Goal: Navigation & Orientation: Find specific page/section

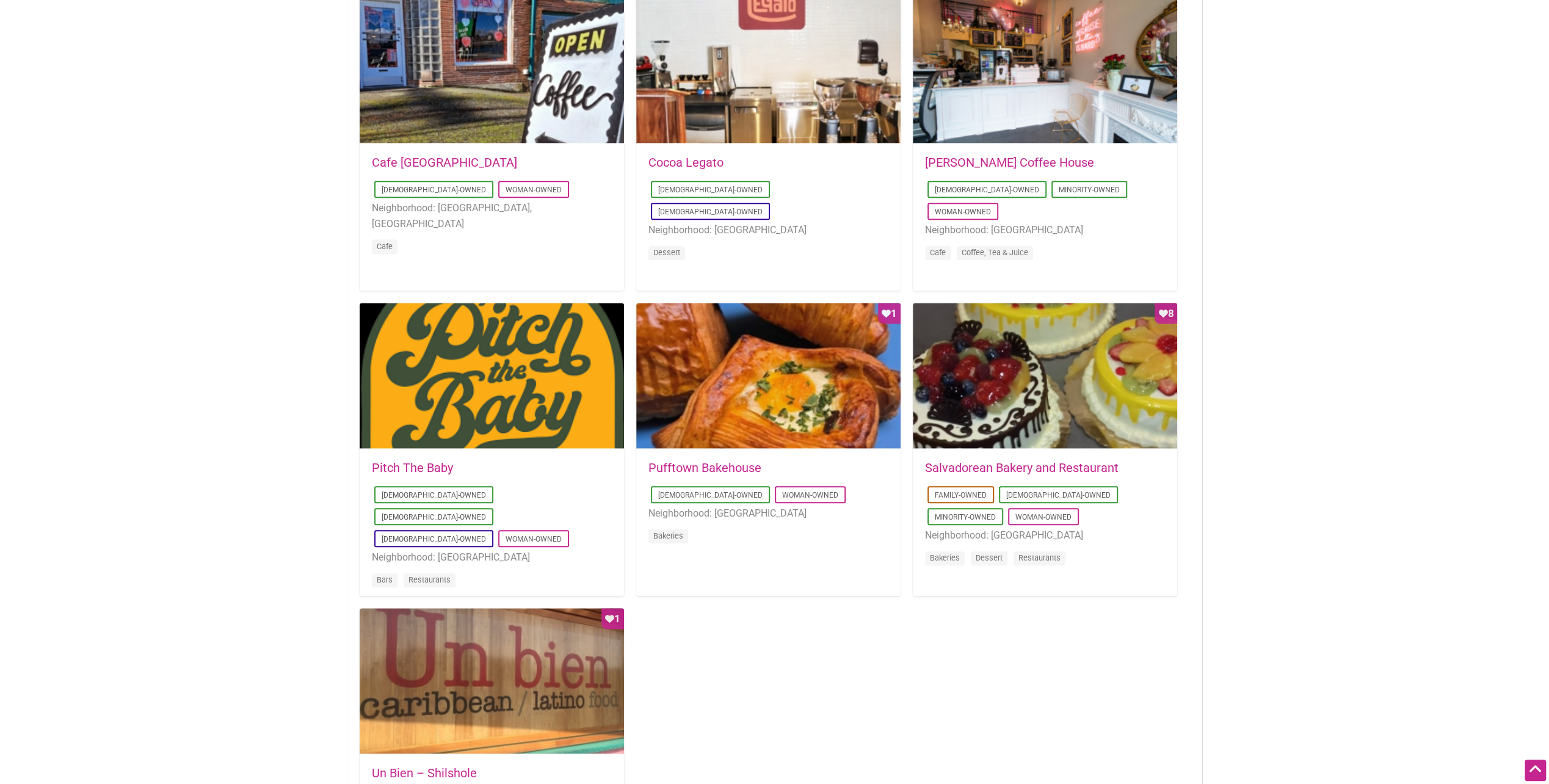
scroll to position [671, 0]
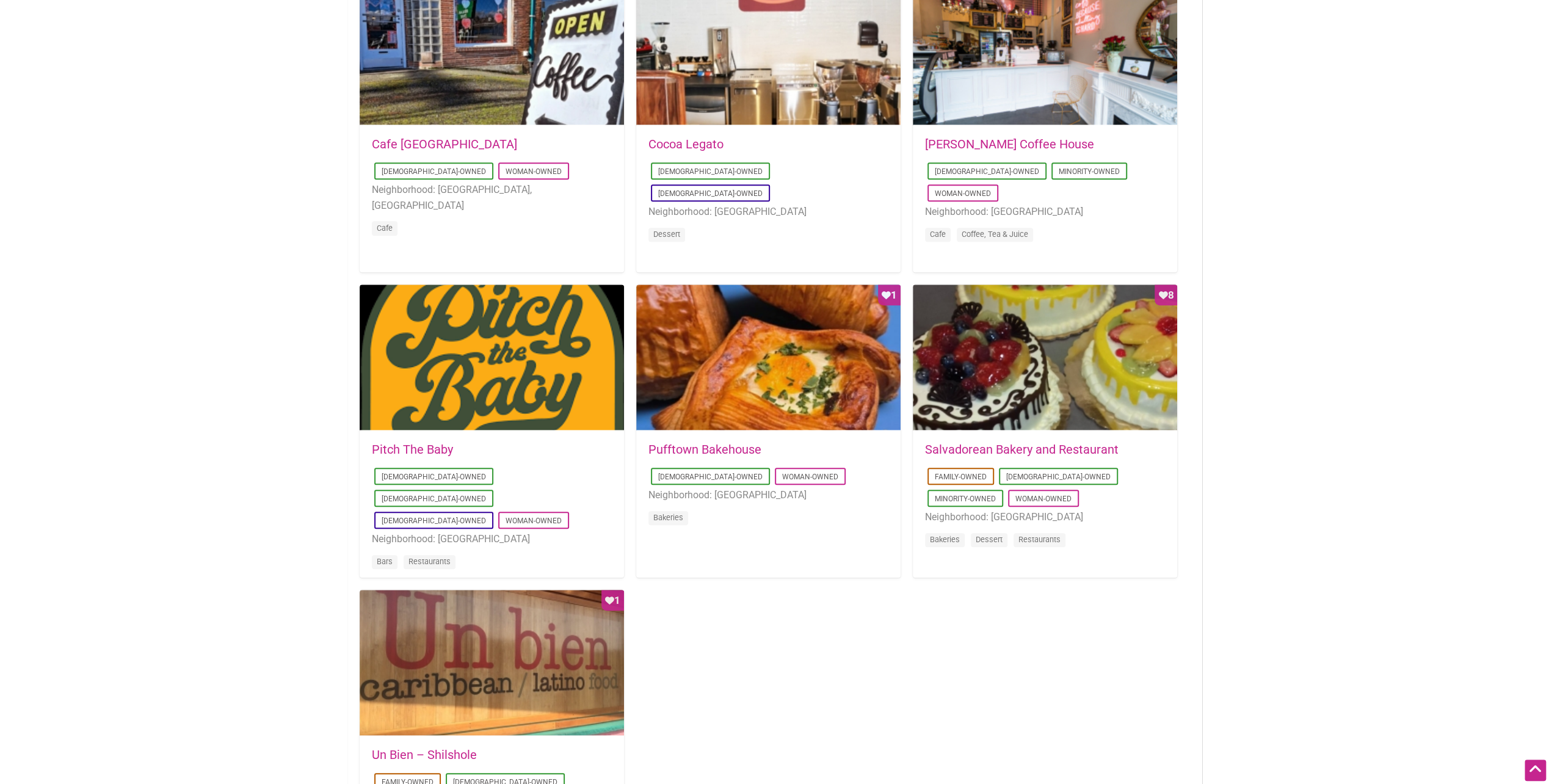
click at [691, 443] on link "Pufftown Bakehouse" at bounding box center [705, 449] width 113 height 15
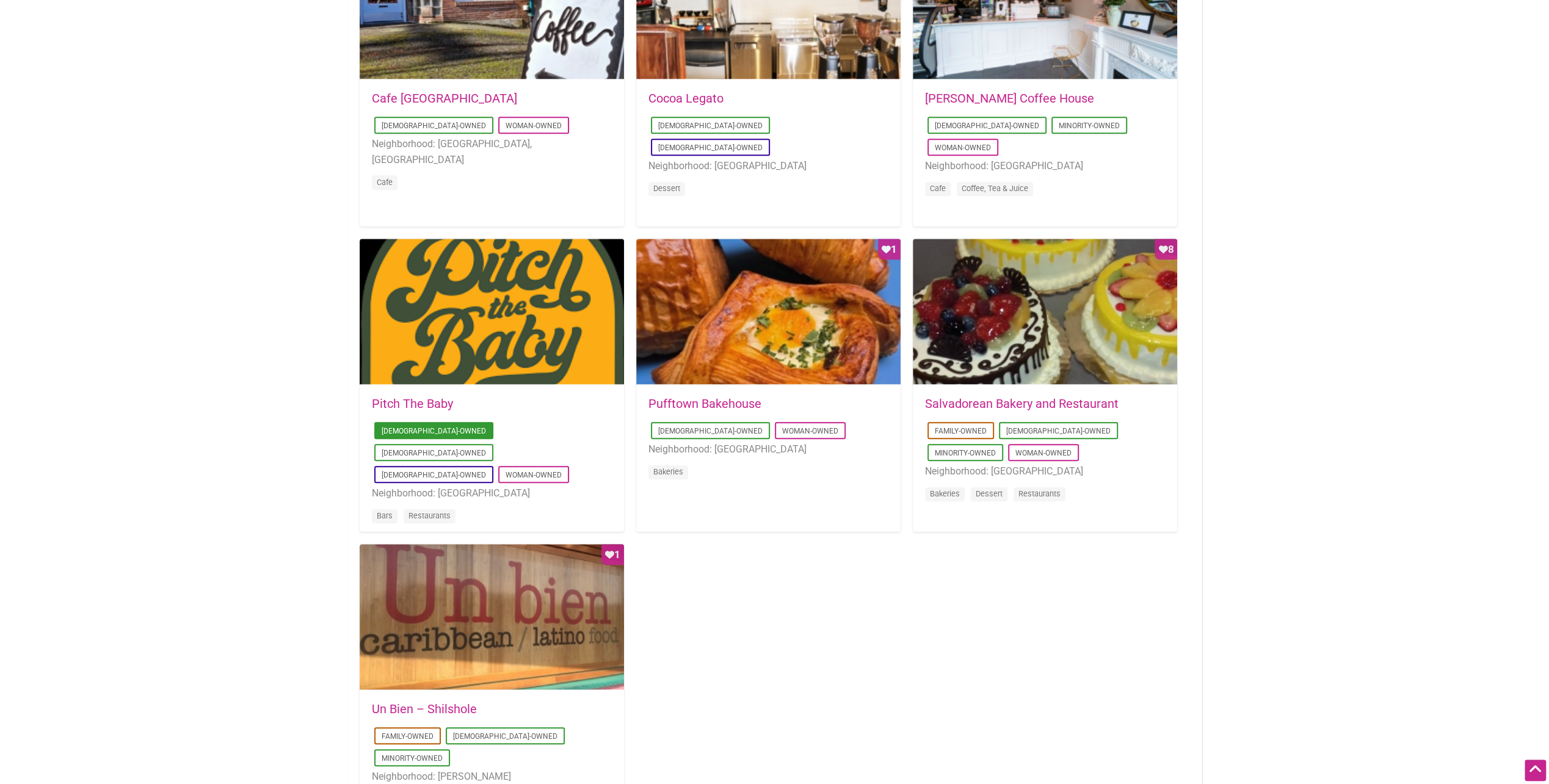
scroll to position [854, 0]
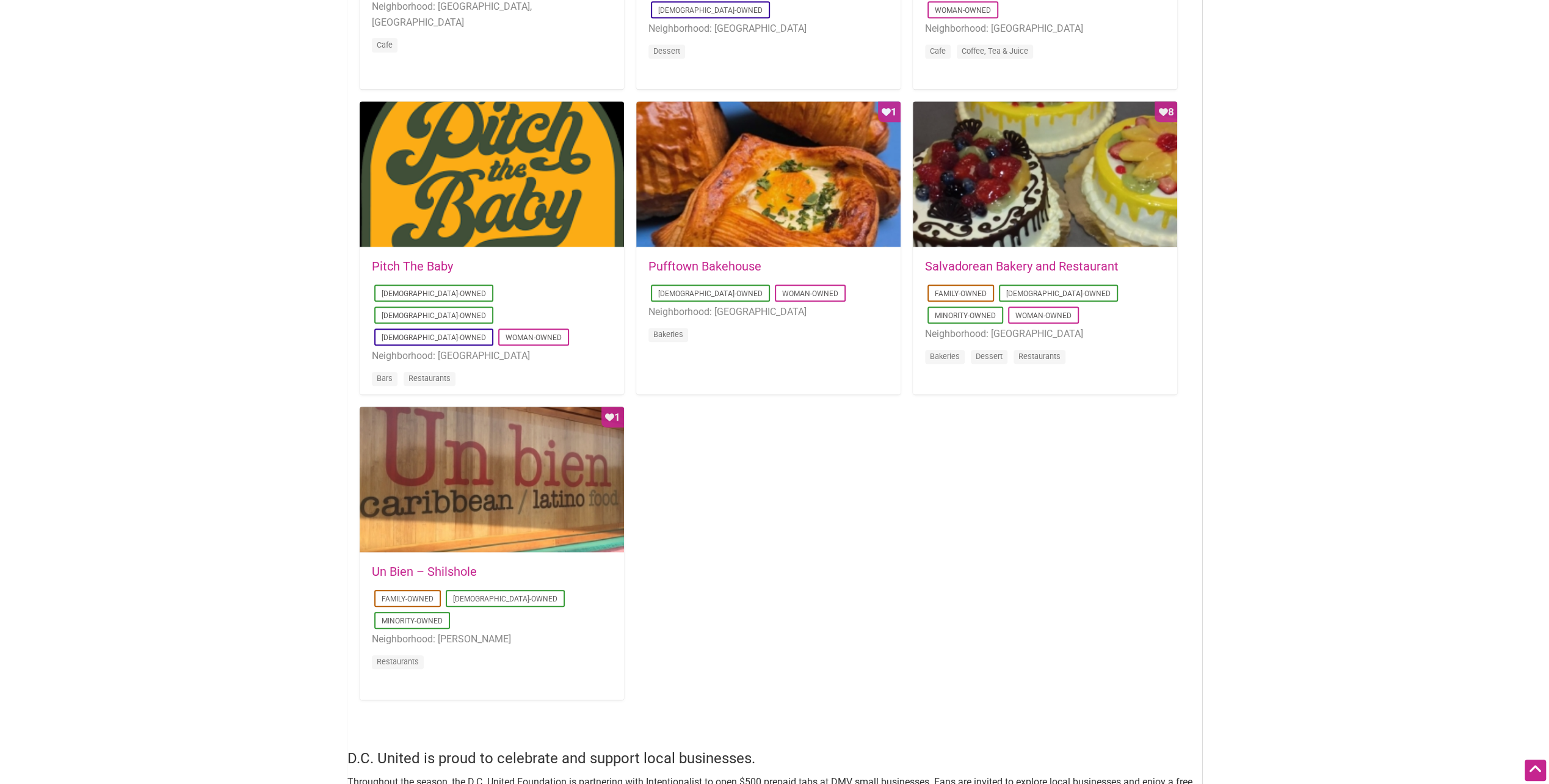
click at [428, 565] on link "Un Bien – Shilshole" at bounding box center [424, 571] width 105 height 15
click at [416, 268] on link "Pitch The Baby" at bounding box center [412, 266] width 81 height 15
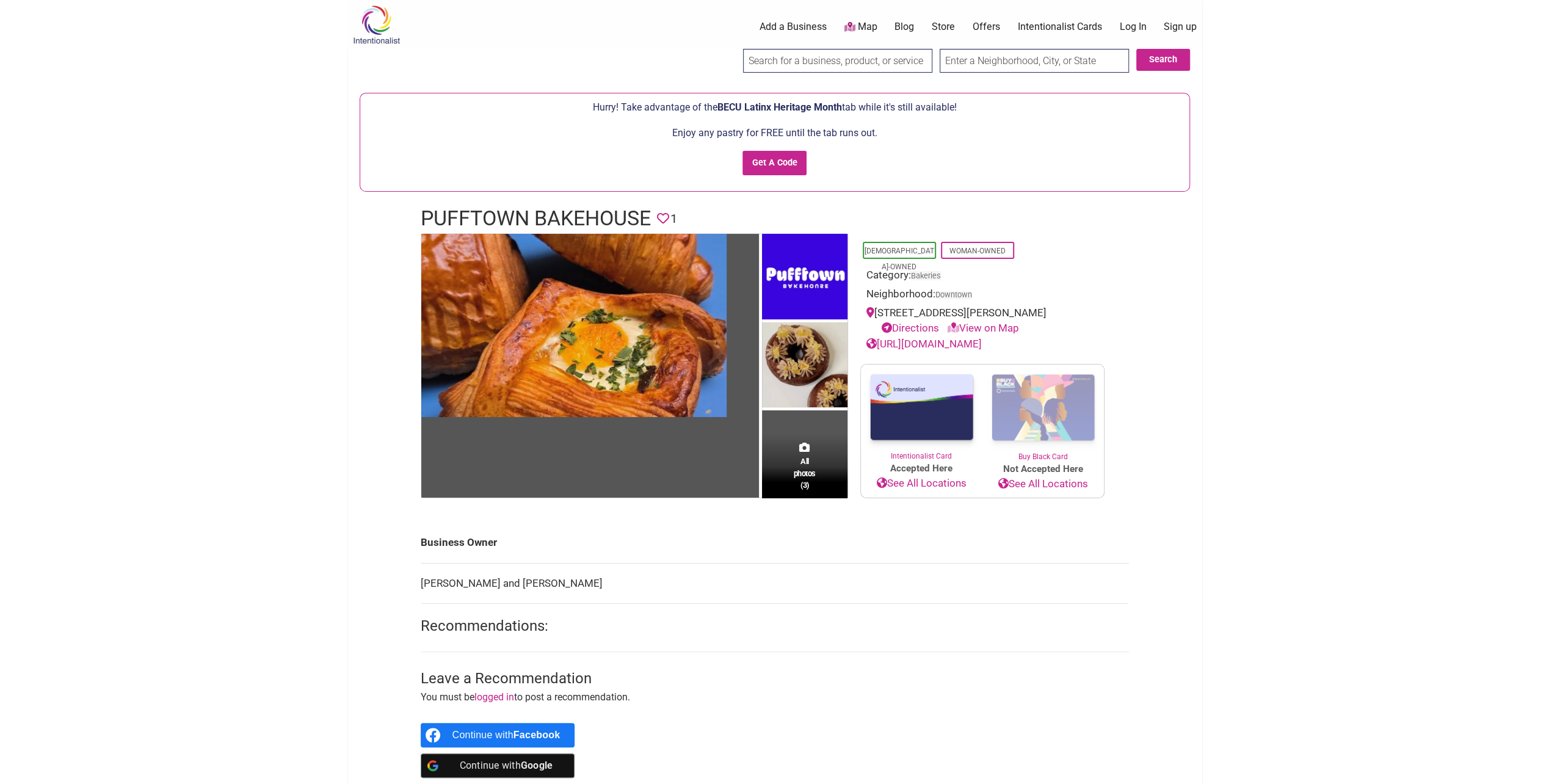
click at [986, 327] on link "View on Map" at bounding box center [984, 328] width 72 height 12
click at [921, 327] on link "Directions" at bounding box center [910, 328] width 57 height 12
drag, startPoint x: 353, startPoint y: 325, endPoint x: 368, endPoint y: 314, distance: 18.6
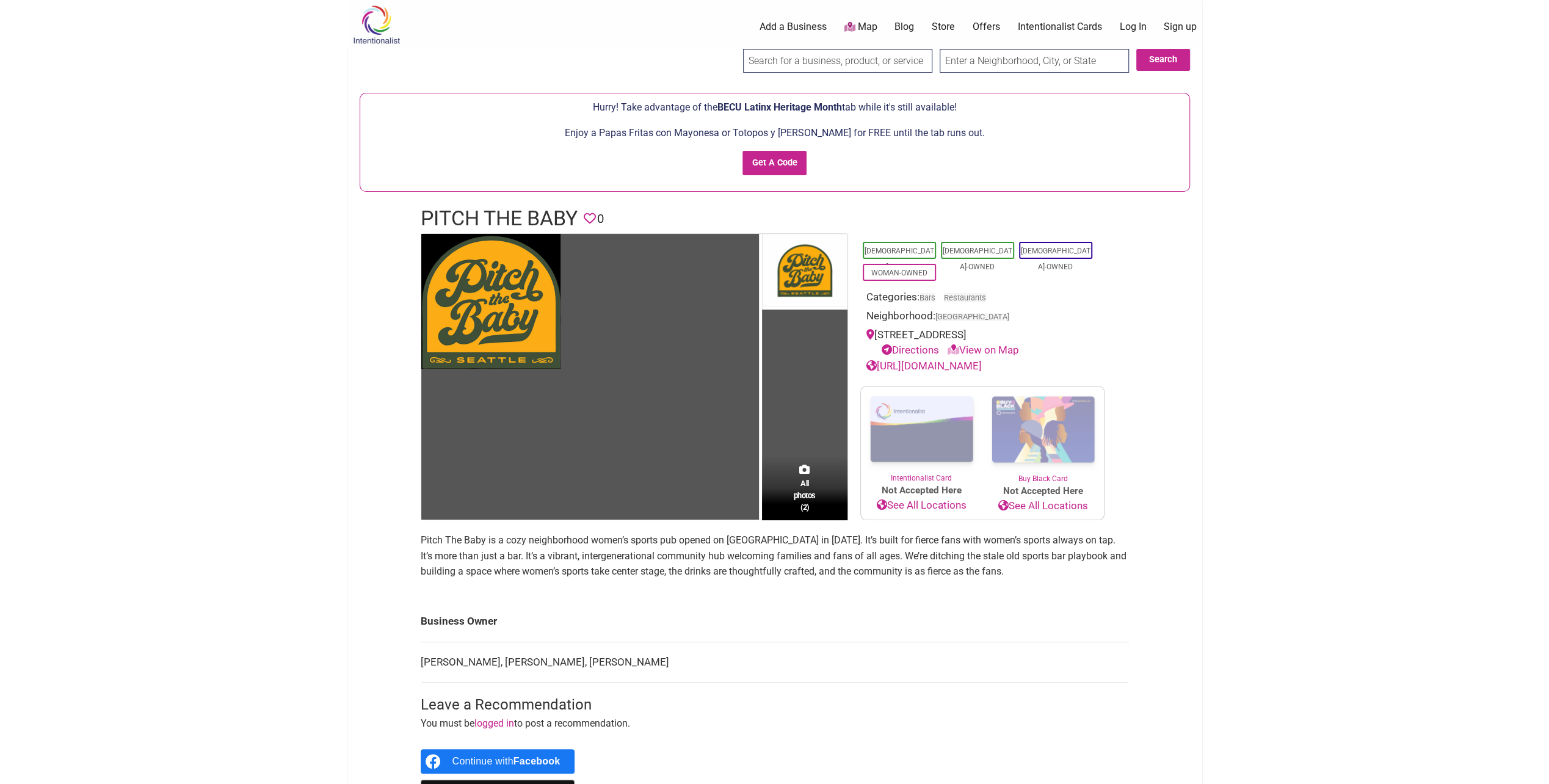
click at [982, 364] on link "[URL][DOMAIN_NAME]" at bounding box center [924, 365] width 116 height 12
